Goal: Task Accomplishment & Management: Manage account settings

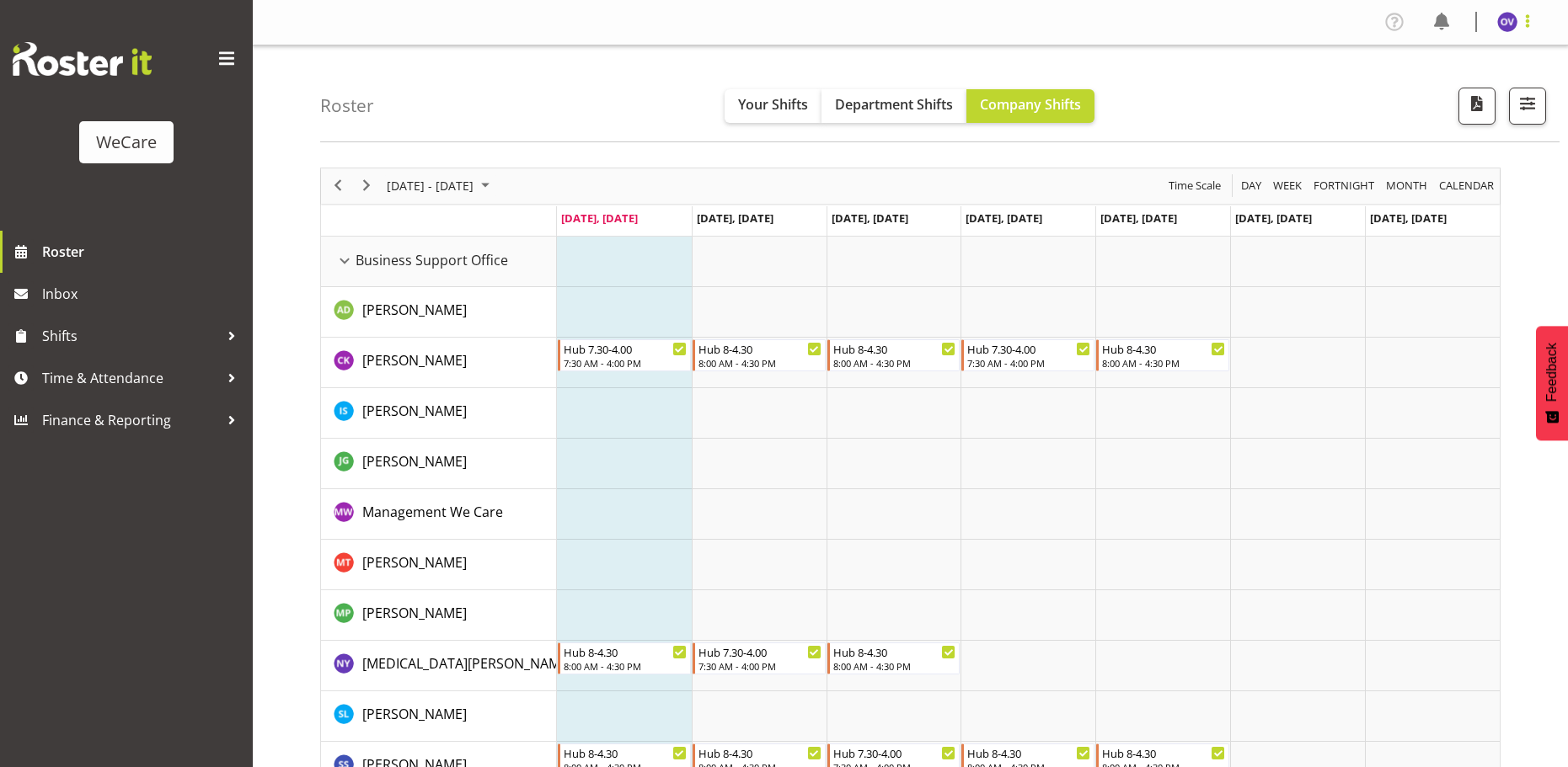
click at [1528, 26] on span at bounding box center [1528, 21] width 20 height 20
click at [1453, 54] on link "Profile" at bounding box center [1457, 58] width 162 height 31
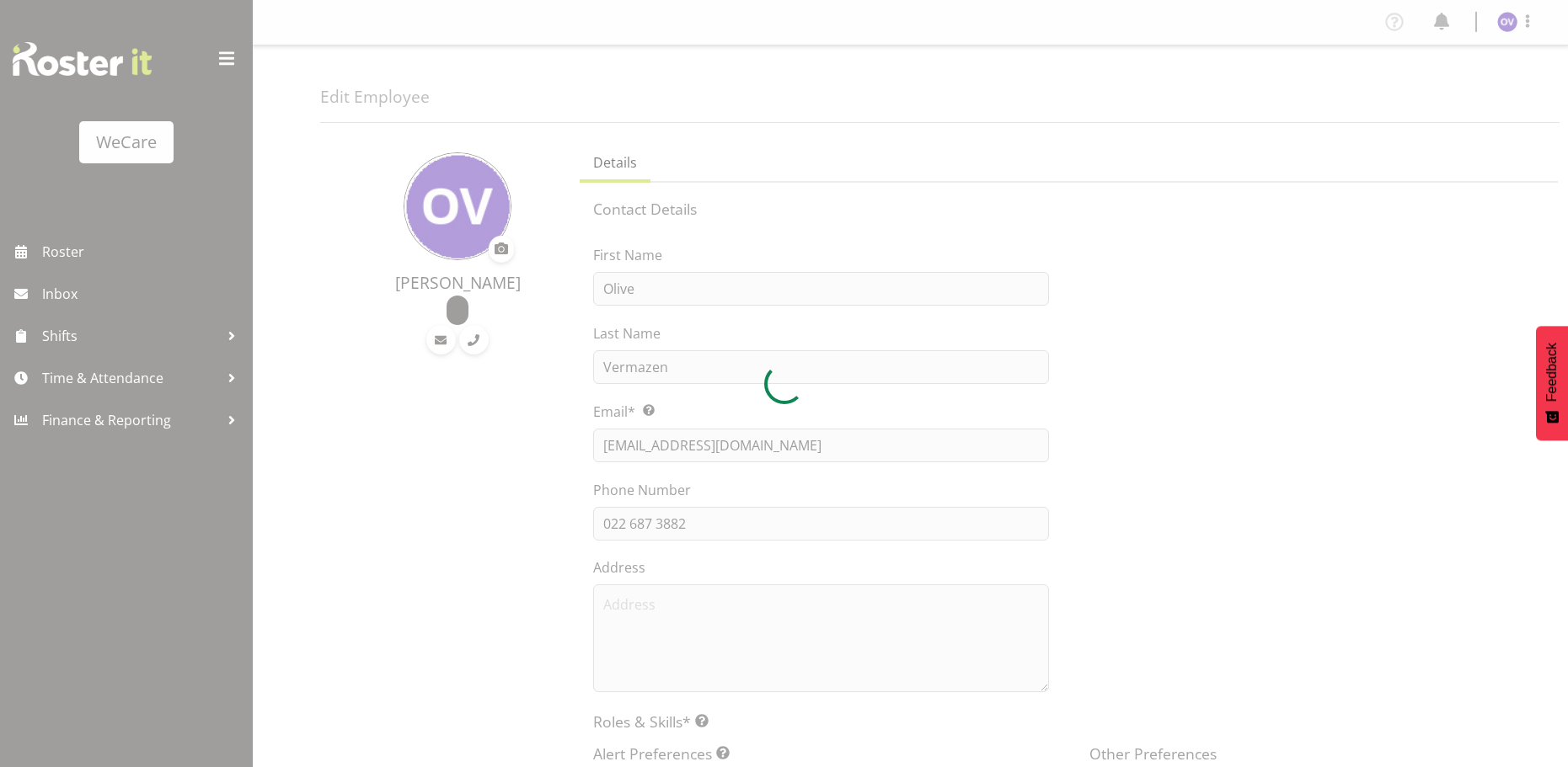
select select "location"
select select "TimelineWeek"
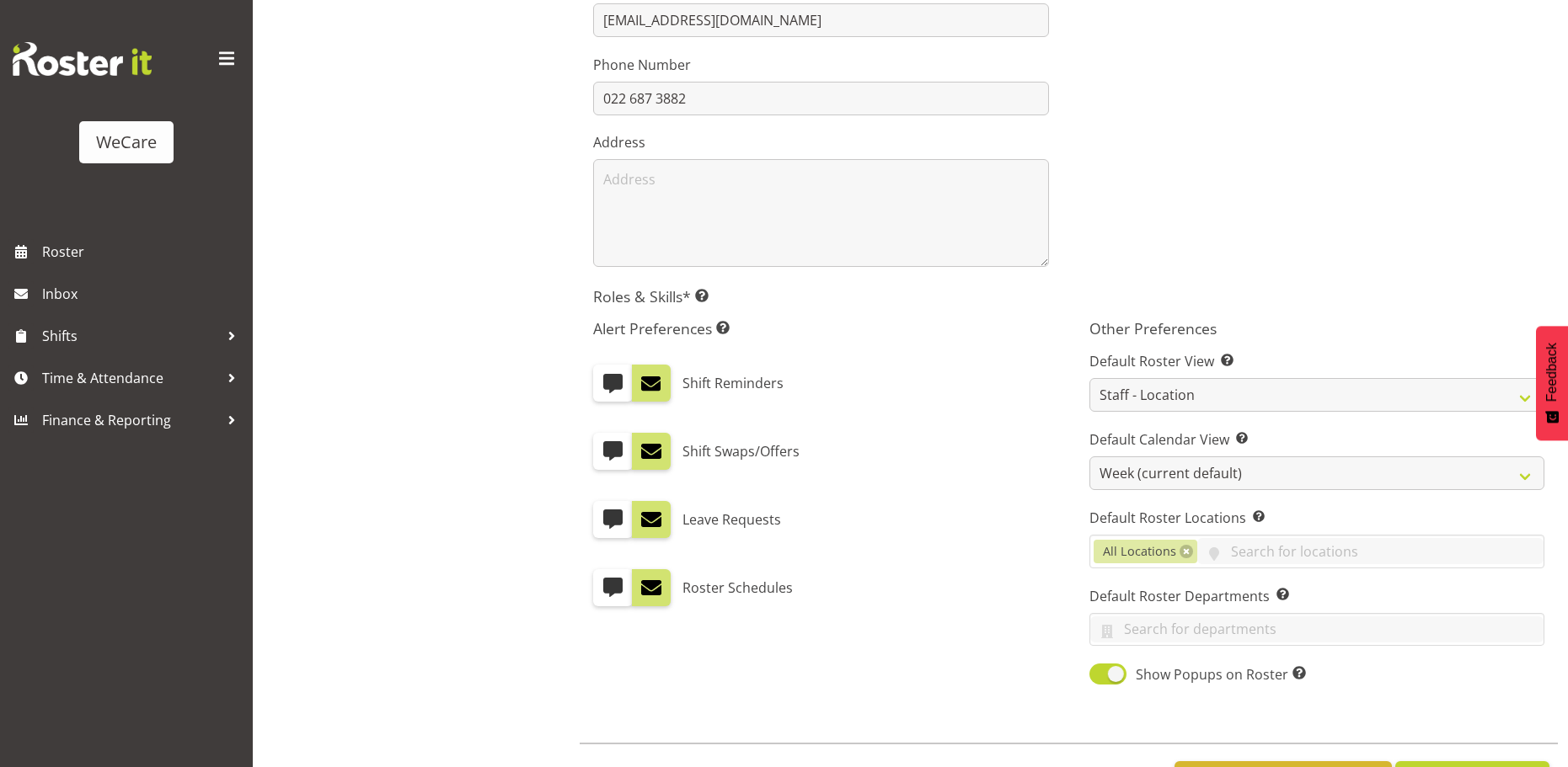
scroll to position [498, 0]
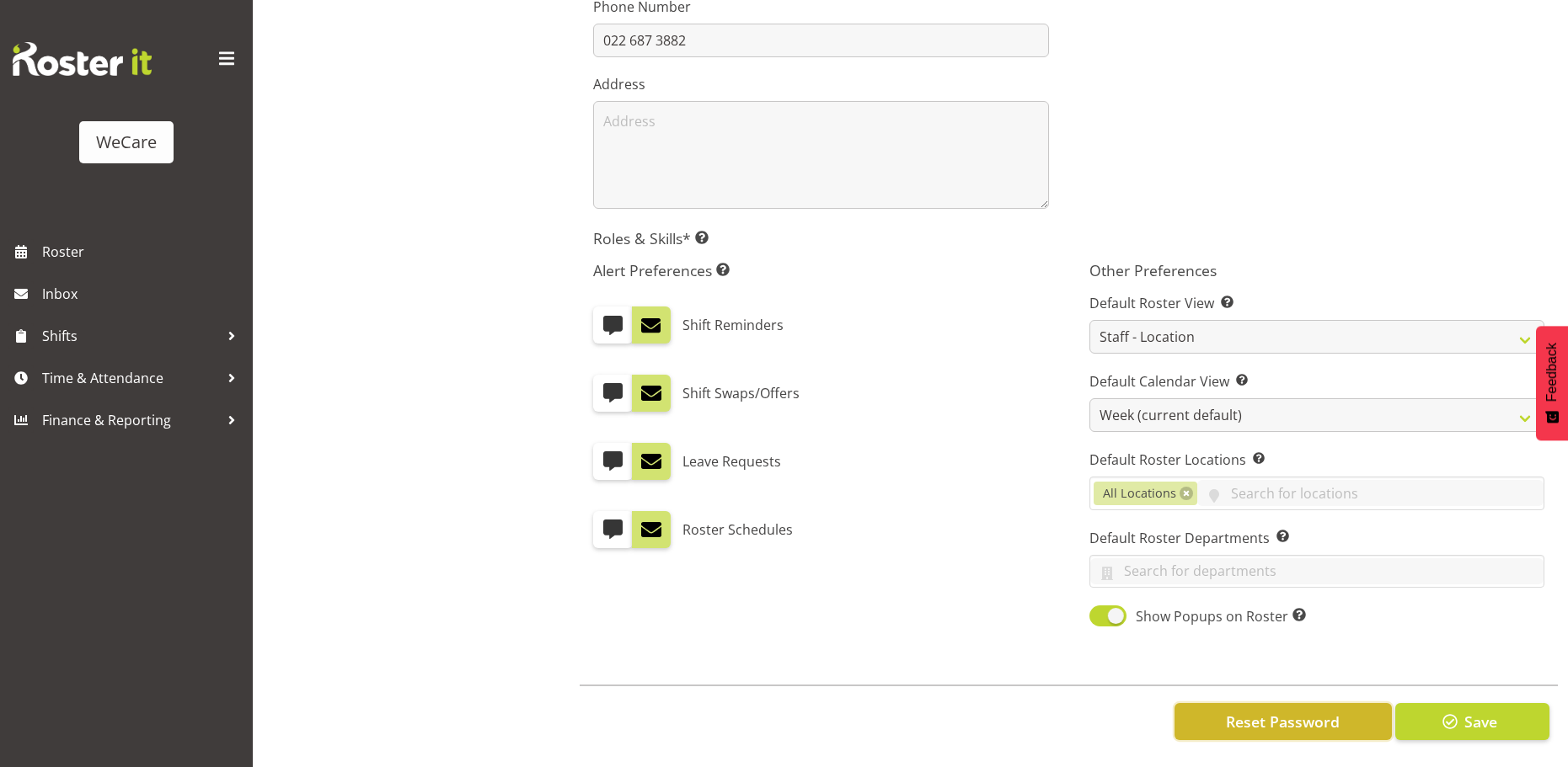
click at [1236, 711] on span "Reset Password" at bounding box center [1282, 722] width 113 height 22
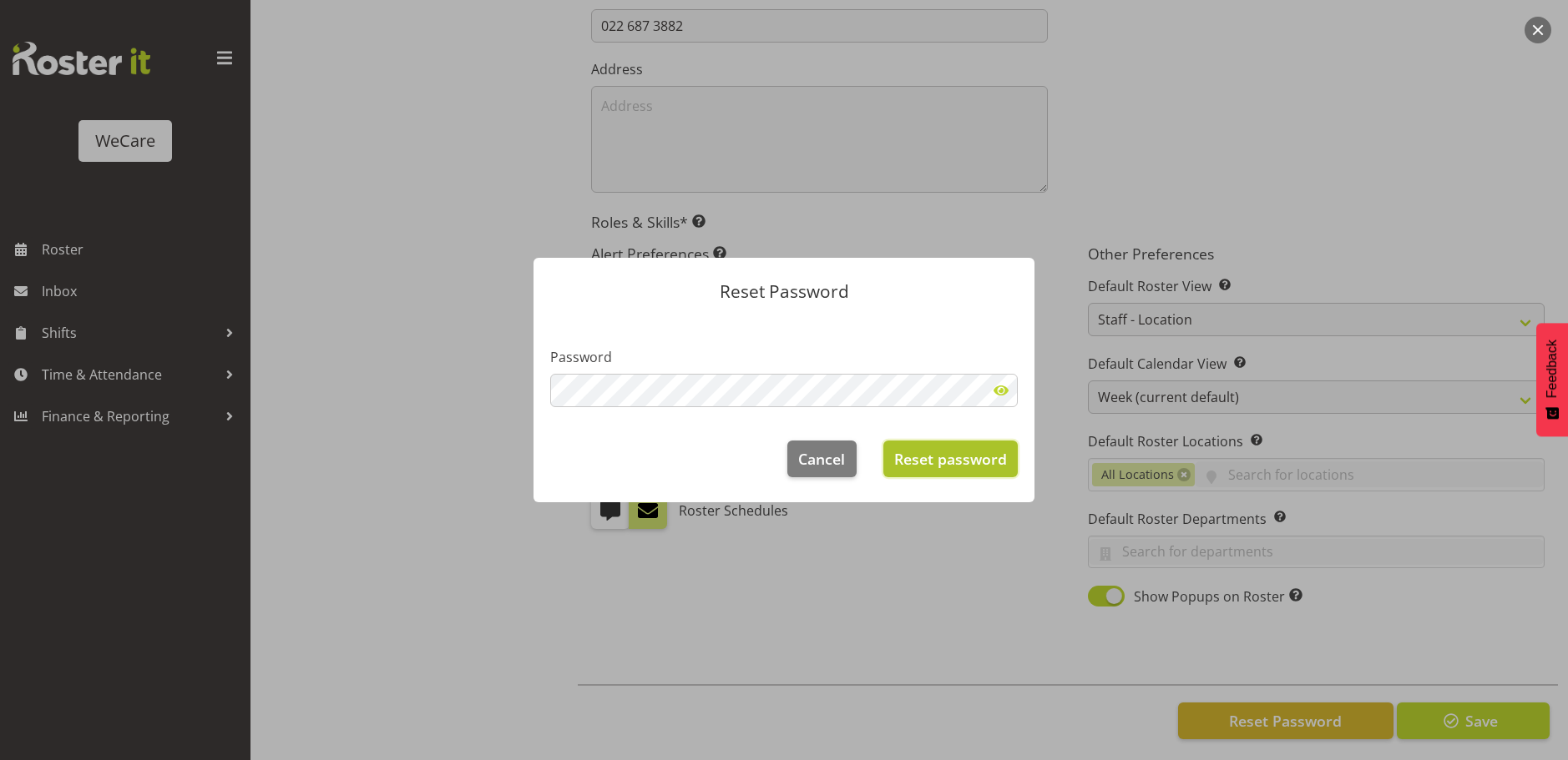
click at [963, 466] on span "Reset password" at bounding box center [950, 459] width 112 height 22
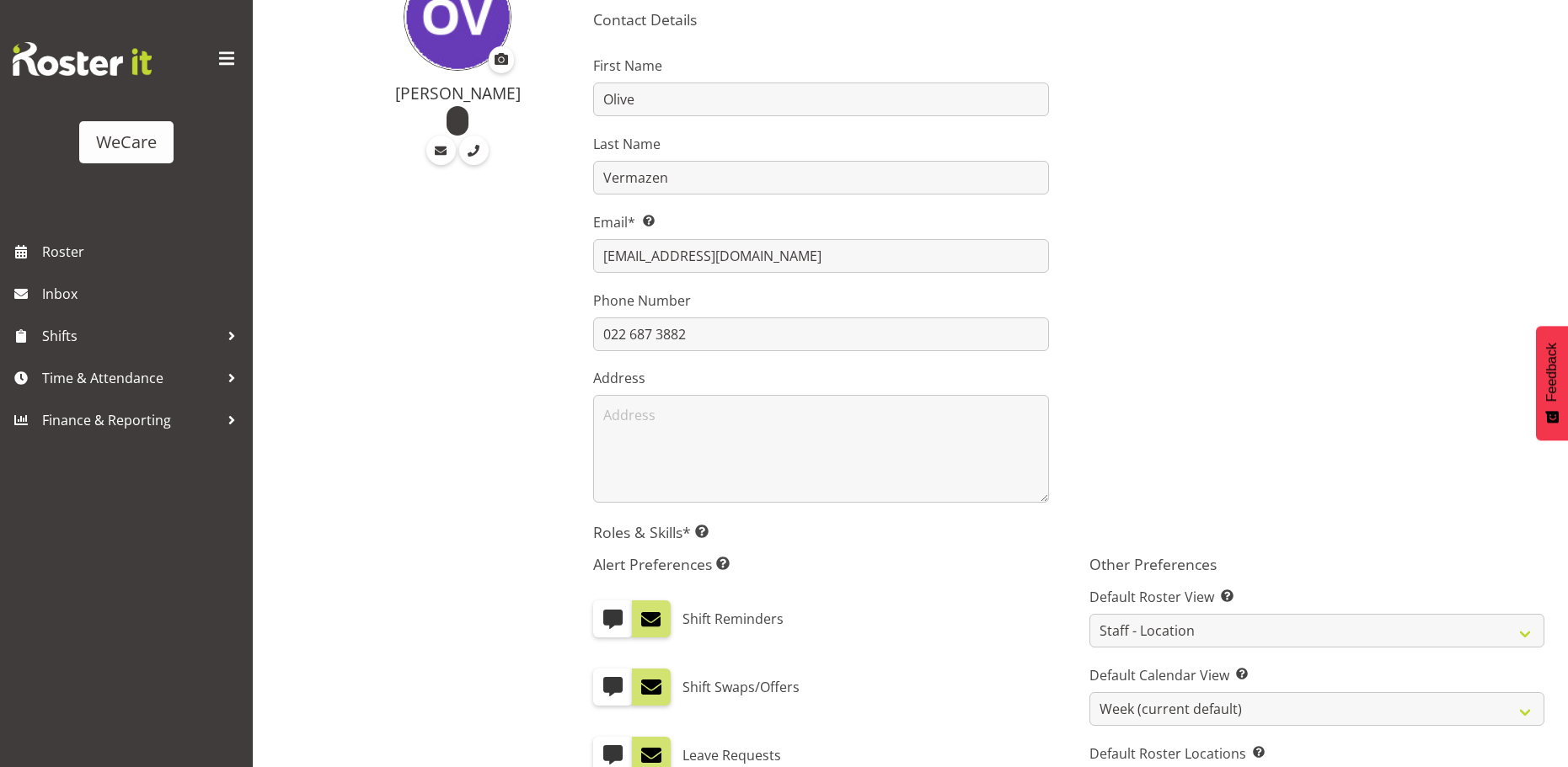
scroll to position [0, 0]
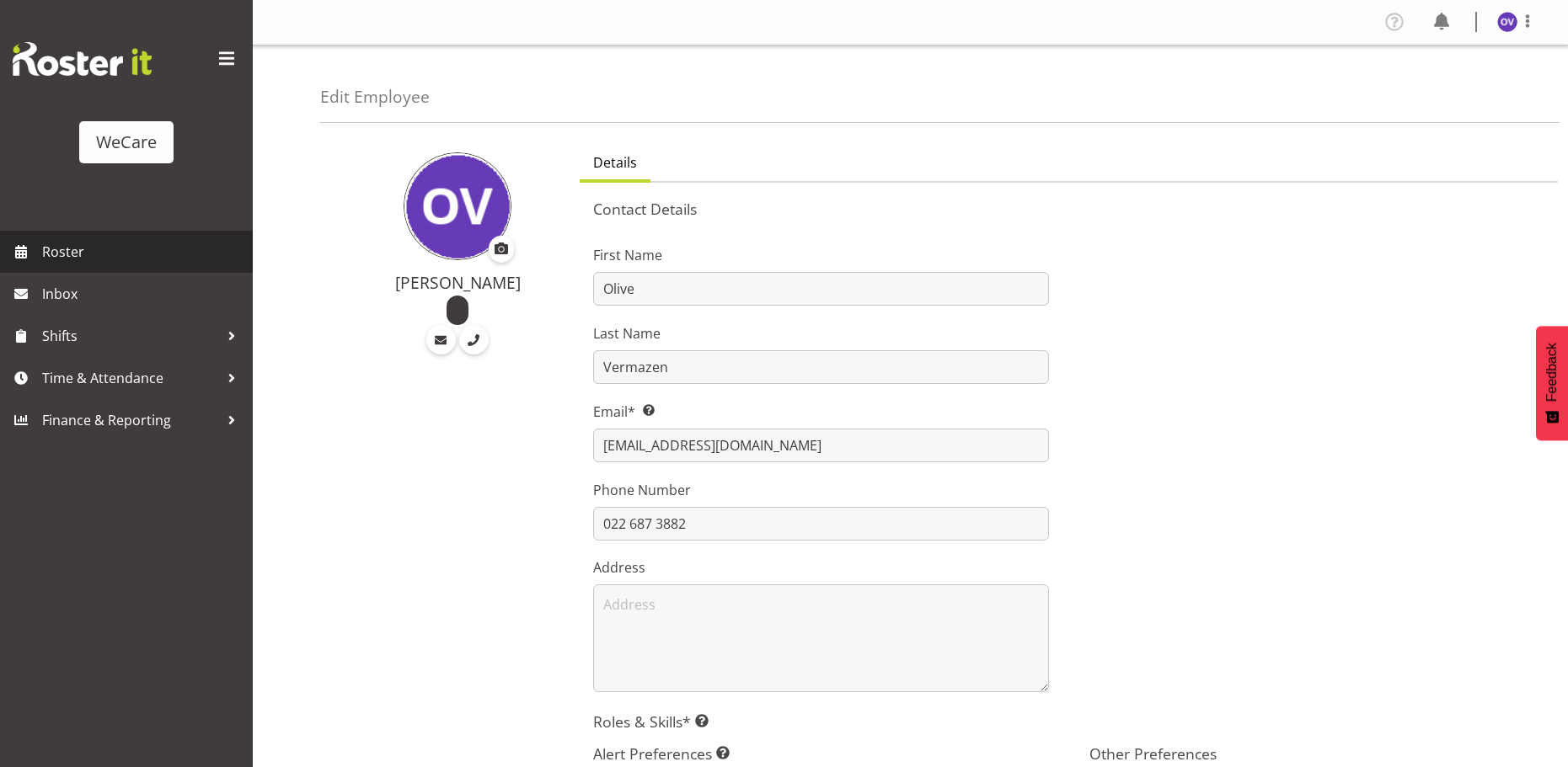
click at [70, 245] on span "Roster" at bounding box center [142, 252] width 202 height 26
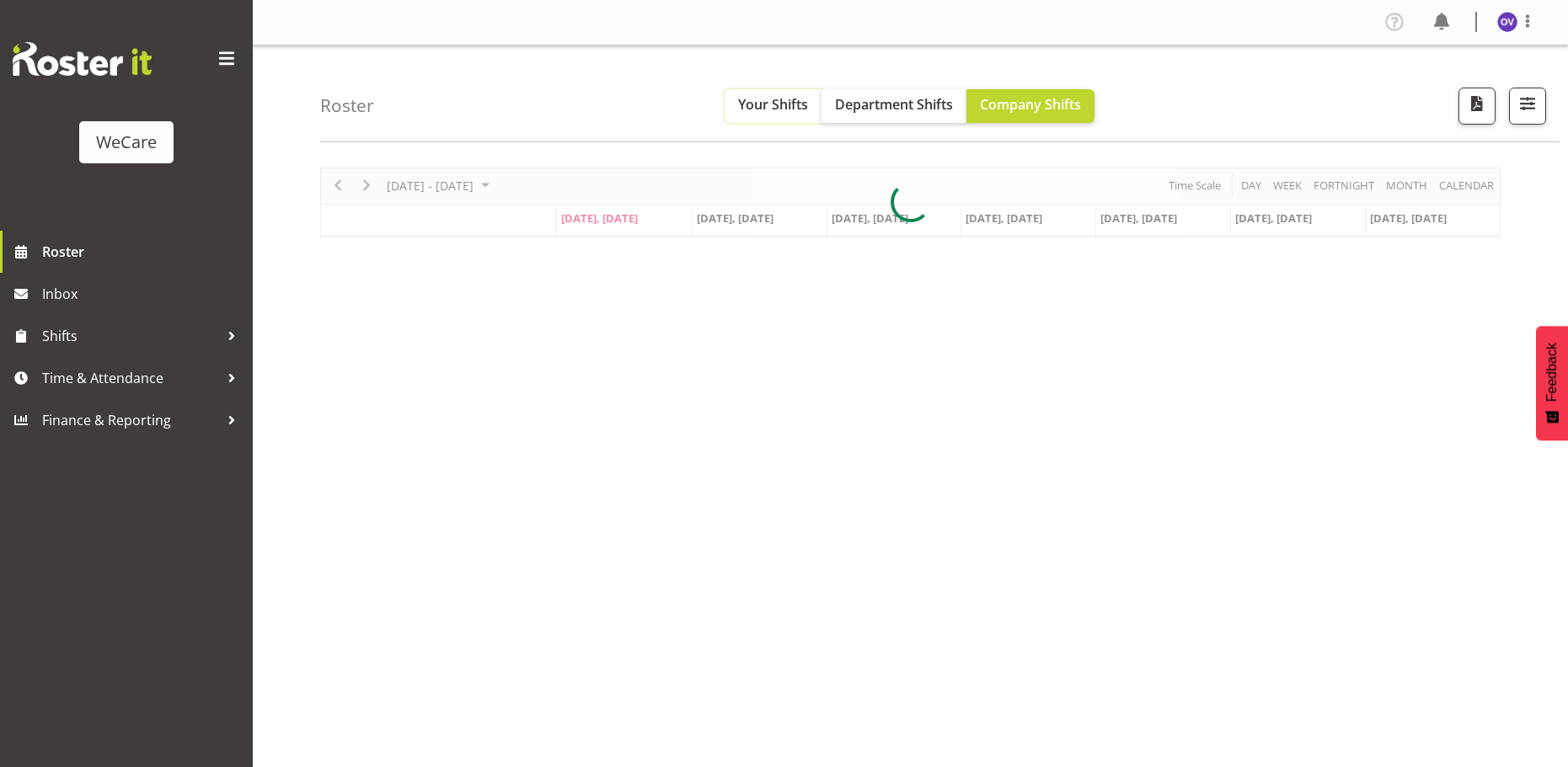
click at [749, 113] on span "Your Shifts" at bounding box center [773, 105] width 70 height 19
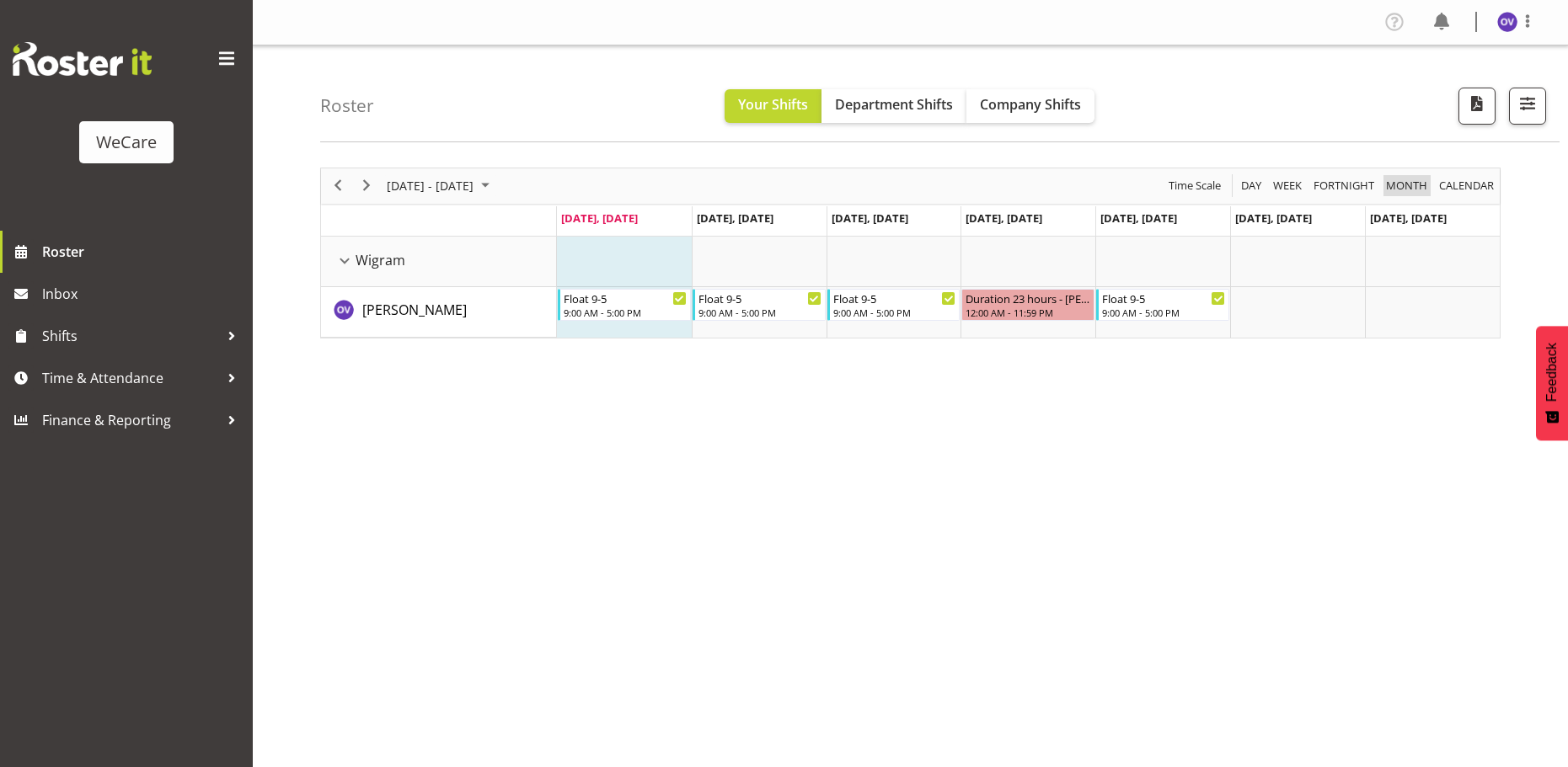
click at [1406, 189] on span "Month" at bounding box center [1407, 186] width 44 height 21
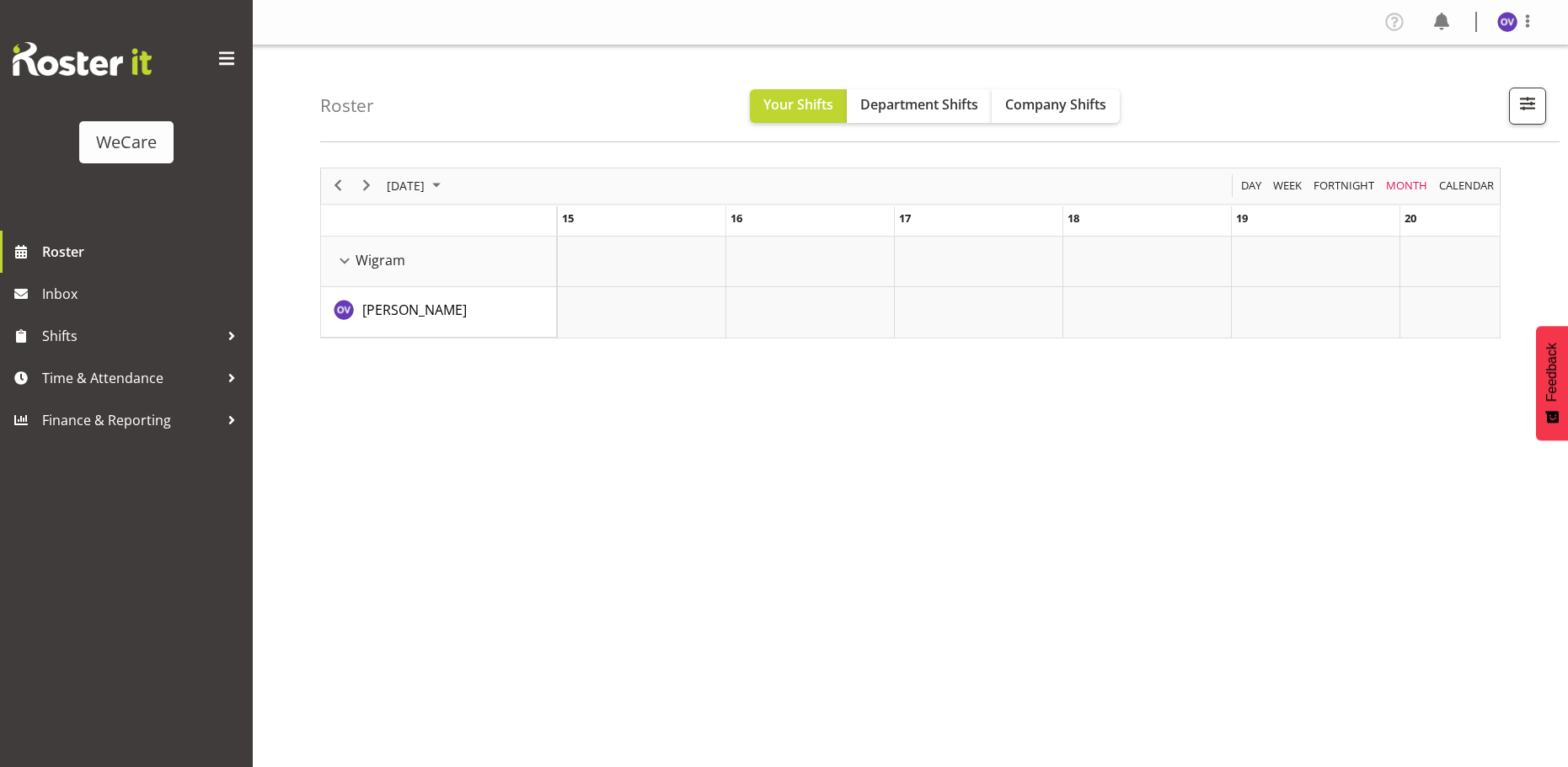
scroll to position [0, 2549]
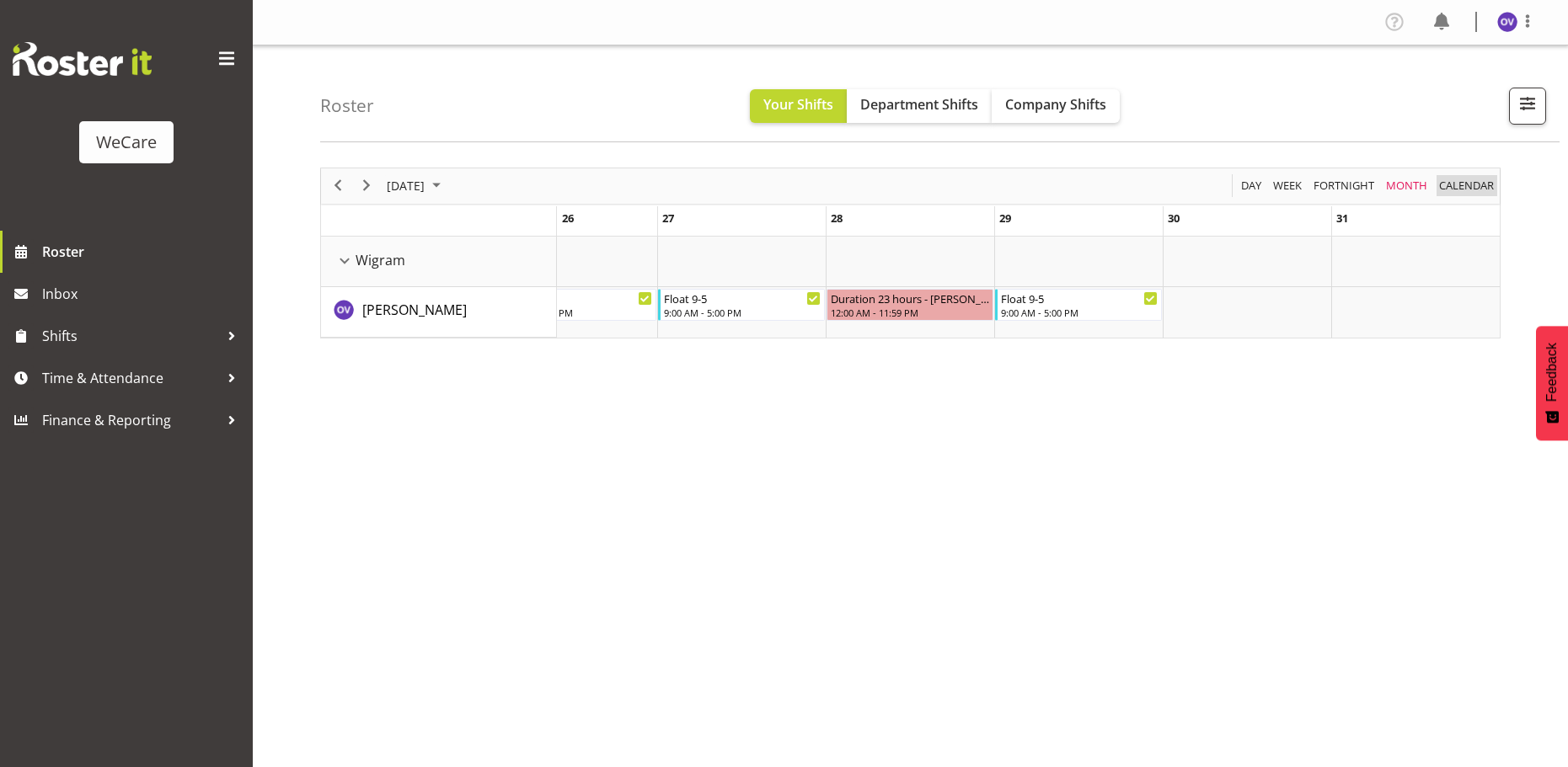
click at [1485, 182] on span "calendar" at bounding box center [1467, 186] width 58 height 21
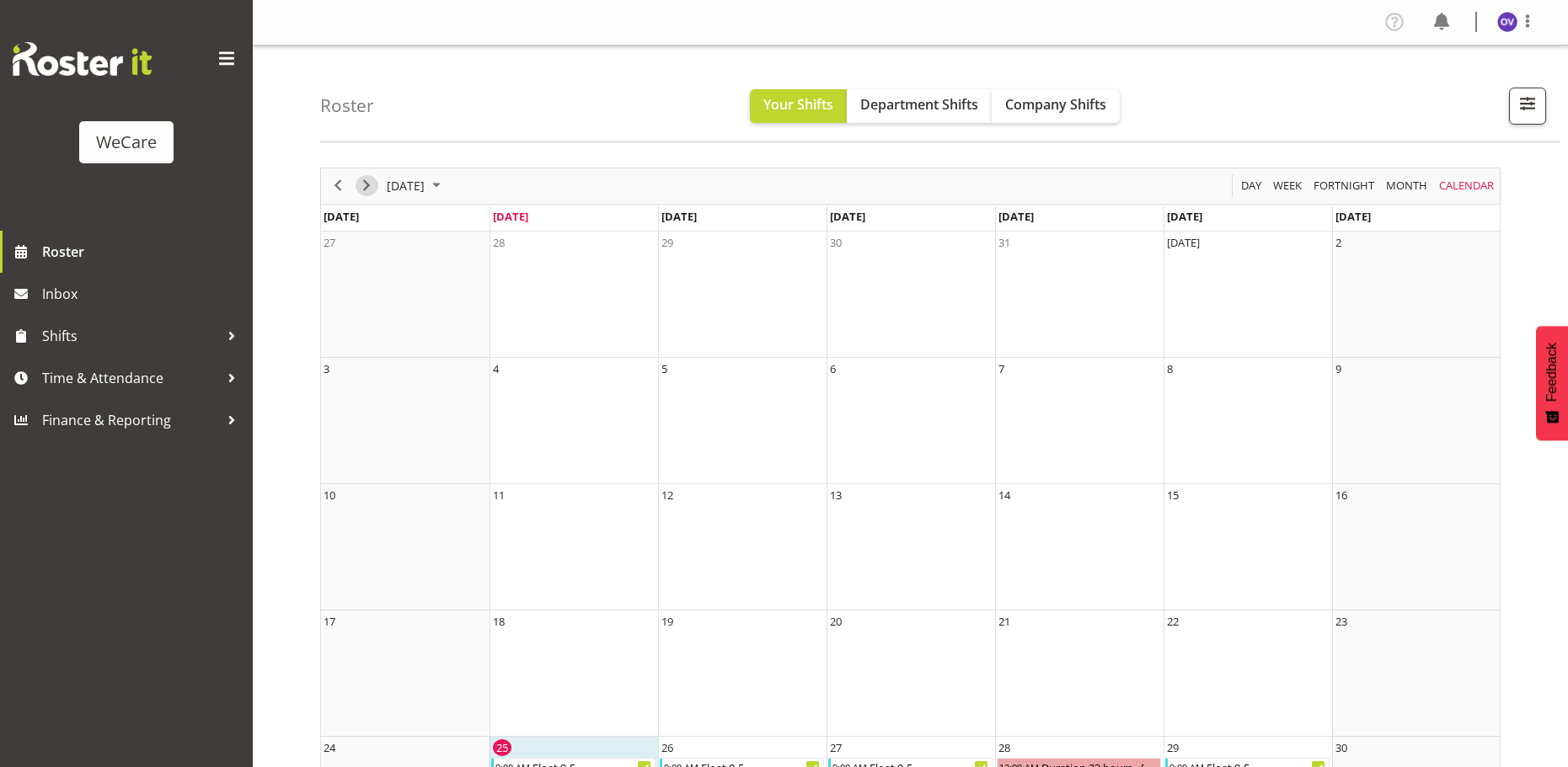
click at [370, 194] on span "Next" at bounding box center [367, 186] width 20 height 21
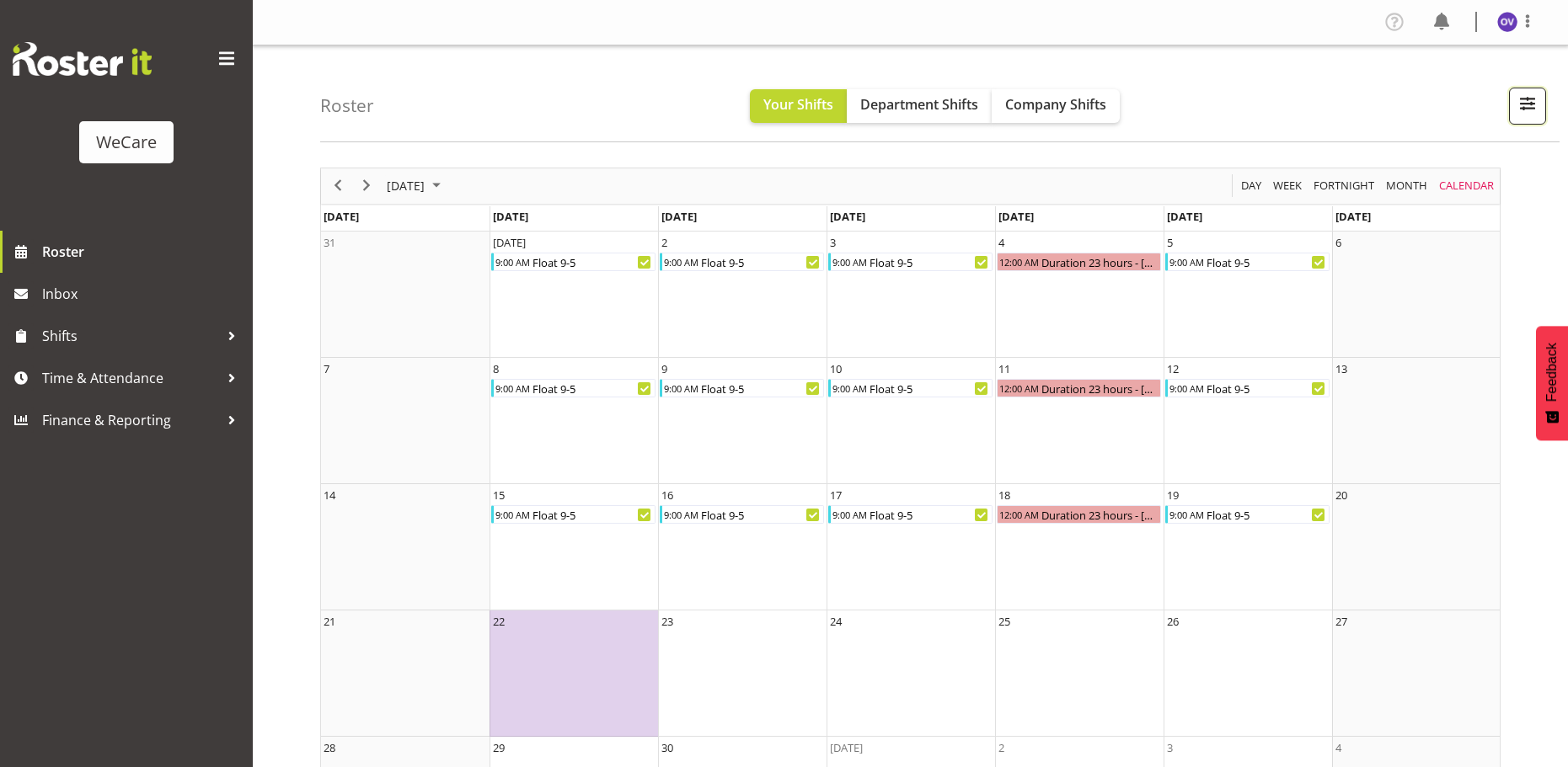
click at [1536, 114] on span "button" at bounding box center [1528, 104] width 22 height 22
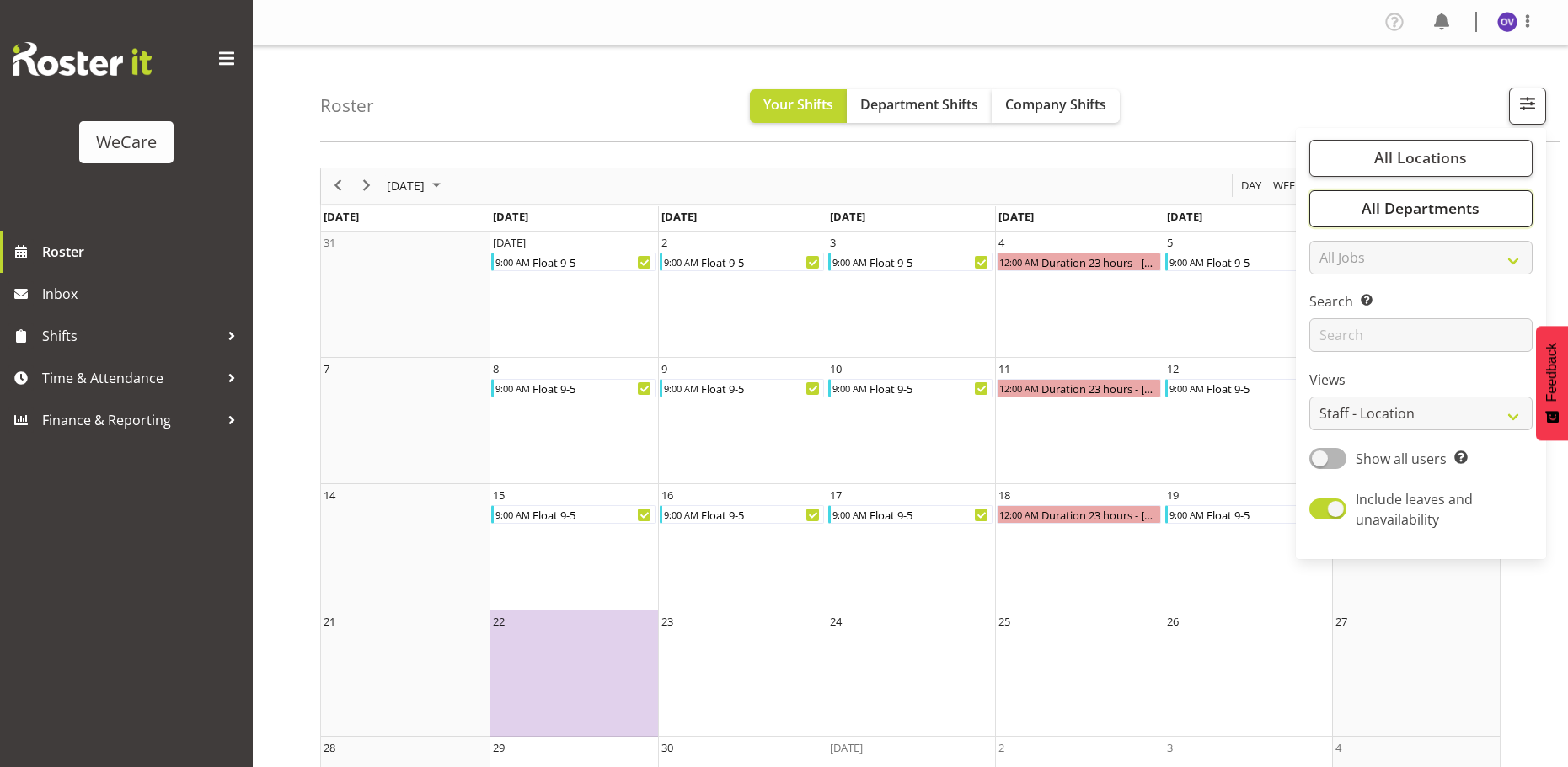
click at [1441, 218] on span "All Departments" at bounding box center [1420, 208] width 118 height 20
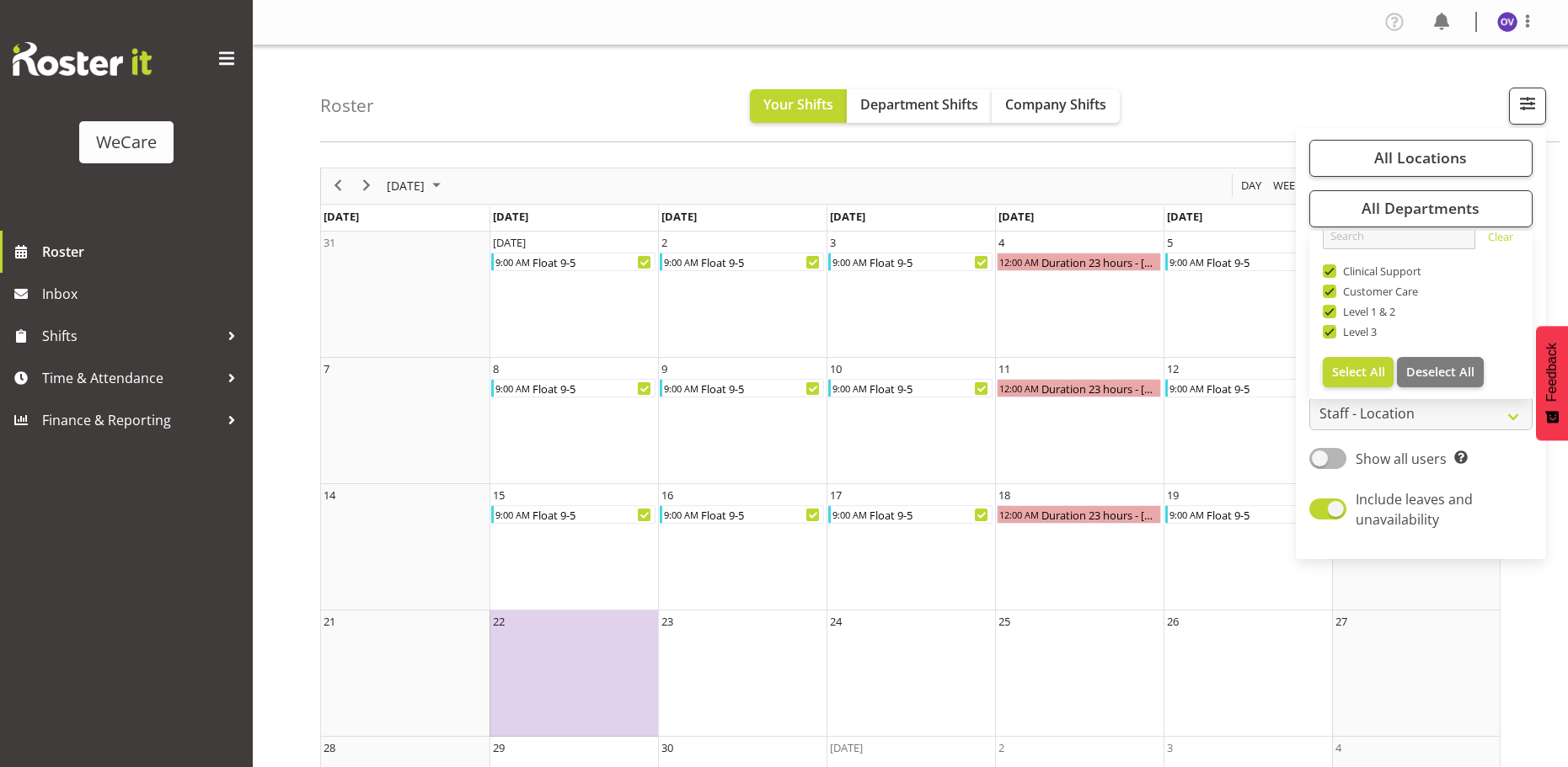
click at [1306, 89] on div "Roster Your Shifts Department Shifts Company Shifts All Locations Clear Busines…" at bounding box center [940, 94] width 1240 height 97
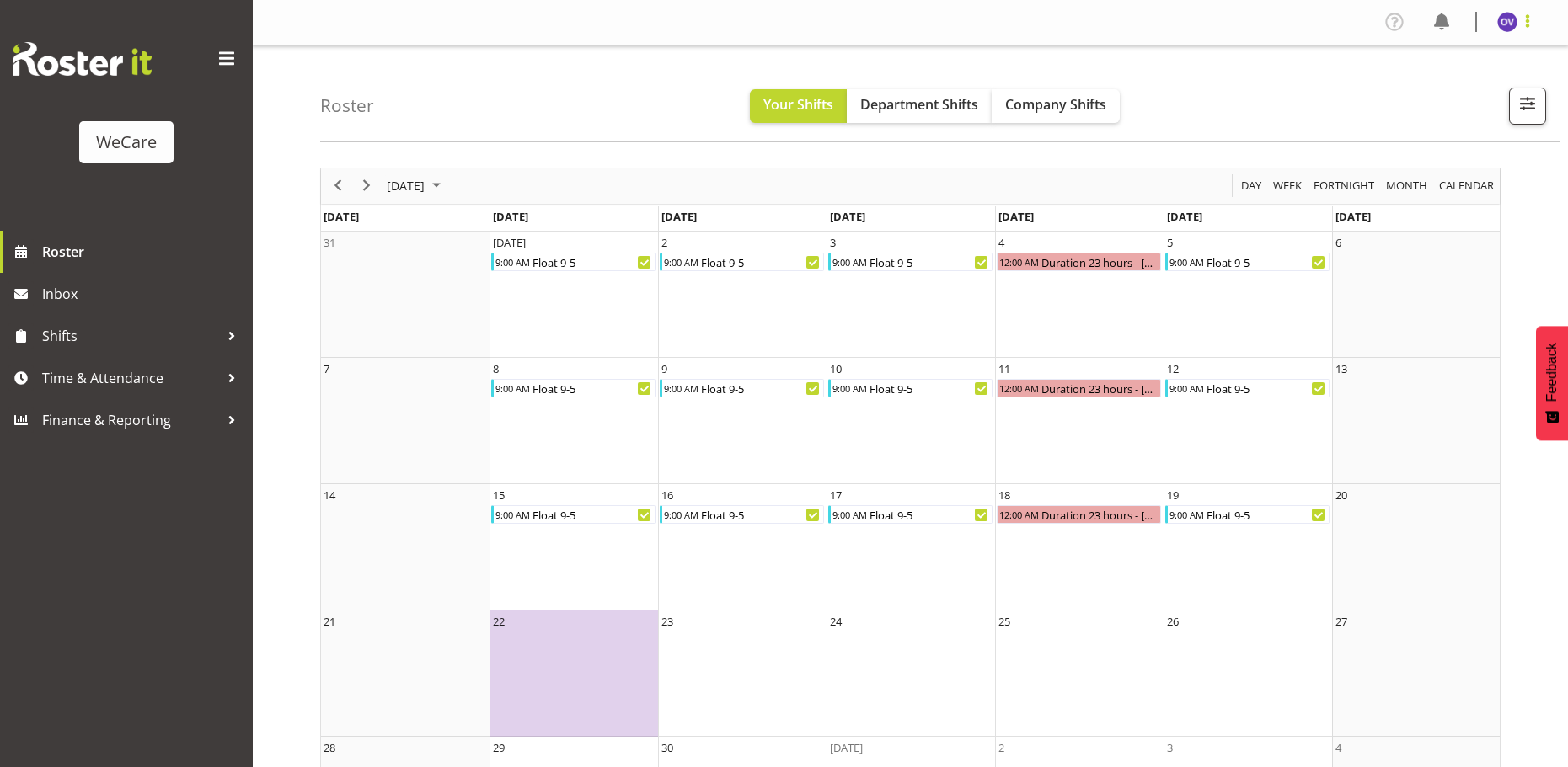
click at [1535, 25] on span at bounding box center [1528, 21] width 20 height 20
click at [1473, 85] on link "Log Out" at bounding box center [1457, 89] width 162 height 31
